Goal: Find specific page/section: Find specific page/section

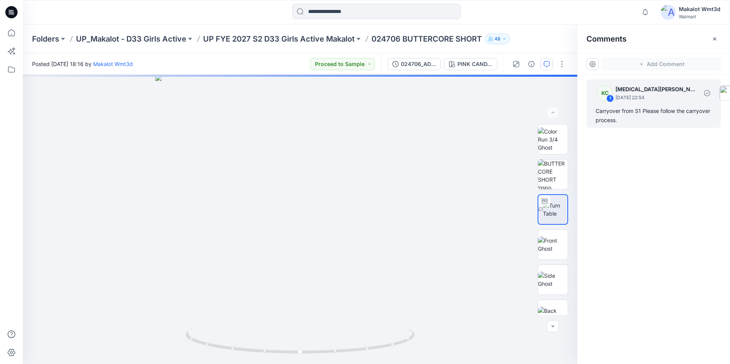
click at [609, 96] on div "1" at bounding box center [611, 99] width 8 height 8
click at [662, 149] on div "KC 1 [MEDICAL_DATA][PERSON_NAME] [DATE] 22:54 Carryover from S1 Please follow t…" at bounding box center [654, 205] width 153 height 261
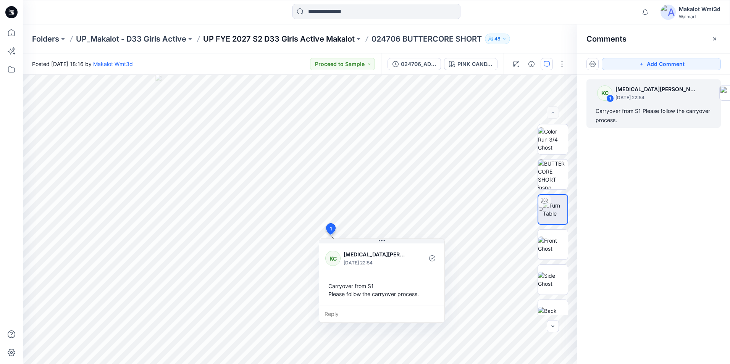
click at [311, 39] on p "UP FYE 2027 S2 D33 Girls Active Makalot" at bounding box center [279, 39] width 152 height 11
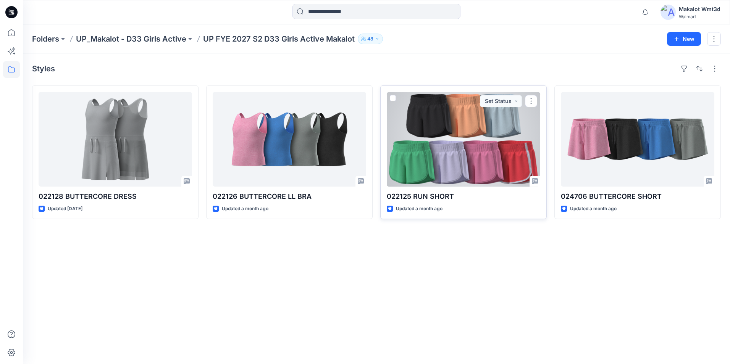
click at [460, 164] on div at bounding box center [464, 139] width 154 height 95
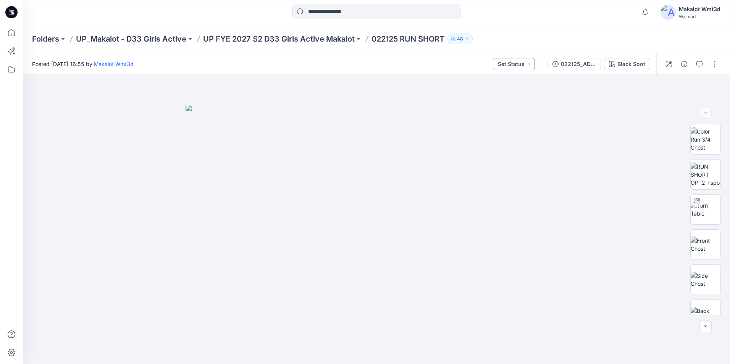
click at [531, 66] on button "Set Status" at bounding box center [514, 64] width 42 height 12
click at [585, 214] on div at bounding box center [377, 220] width 708 height 290
